Goal: Information Seeking & Learning: Learn about a topic

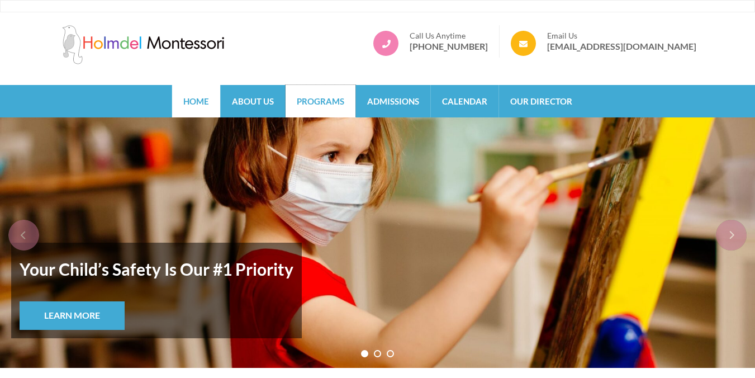
click at [307, 108] on link "Programs" at bounding box center [321, 101] width 70 height 32
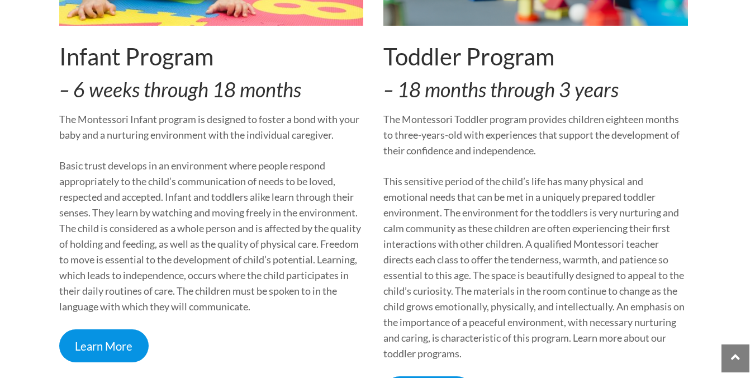
scroll to position [390, 0]
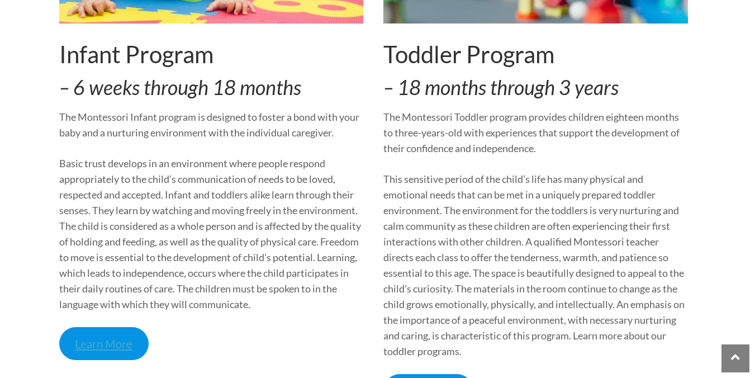
click at [98, 346] on link "Learn More" at bounding box center [104, 343] width 90 height 33
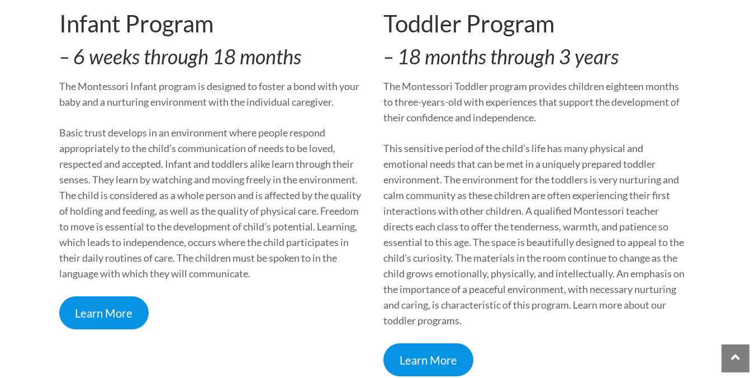
scroll to position [422, 0]
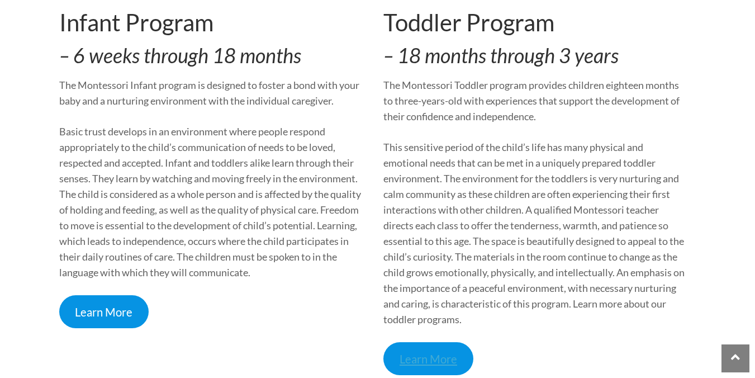
click at [419, 356] on link "Learn More" at bounding box center [429, 358] width 90 height 33
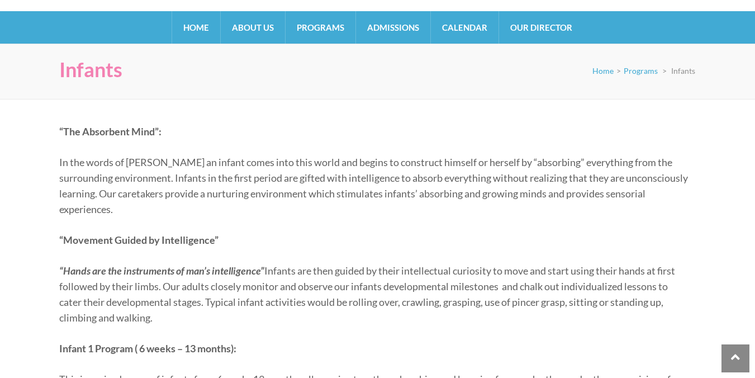
scroll to position [34, 0]
